Goal: Go to known website: Access a specific website the user already knows

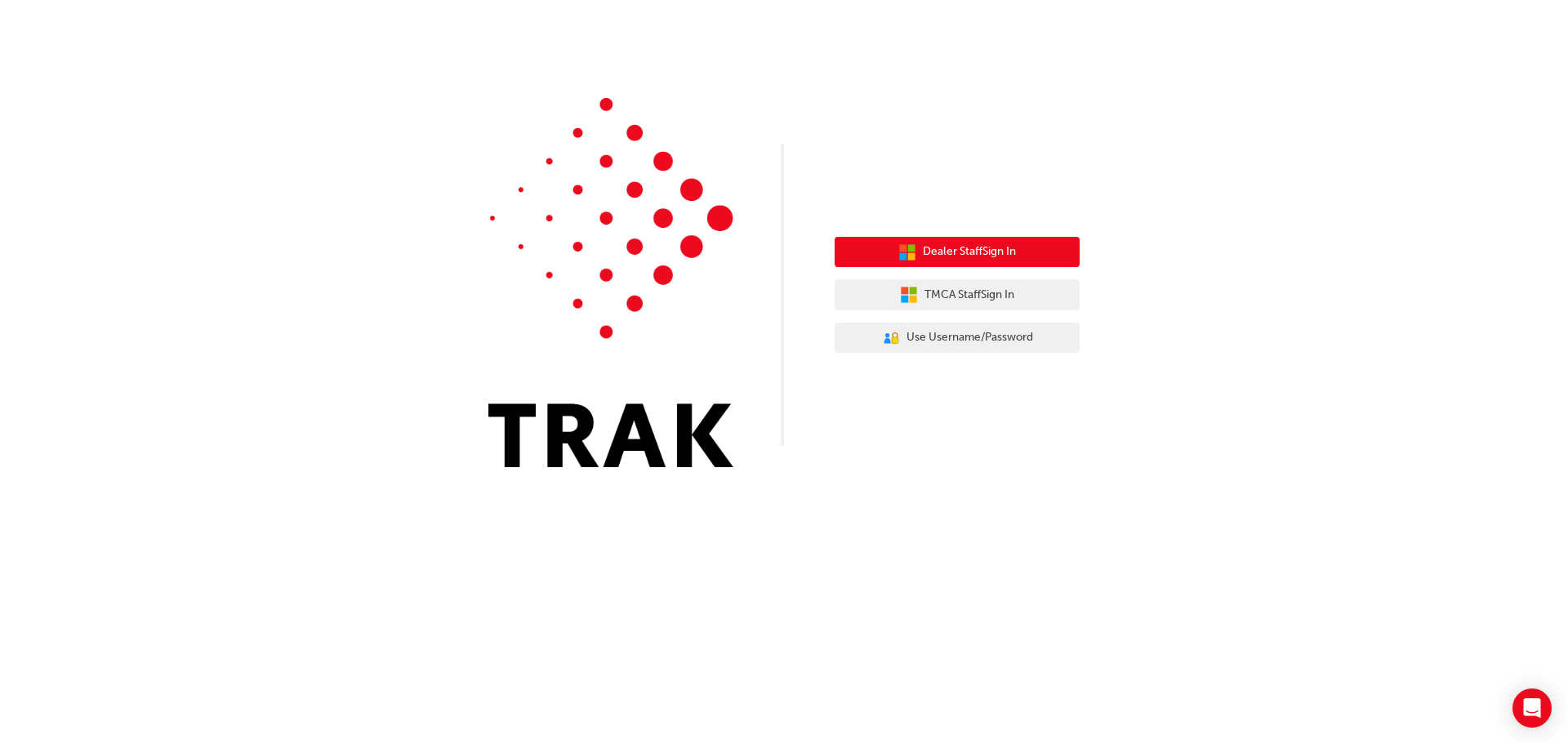
click at [934, 264] on button "Dealer Staff Sign In" at bounding box center [956, 252] width 245 height 31
